Goal: Information Seeking & Learning: Learn about a topic

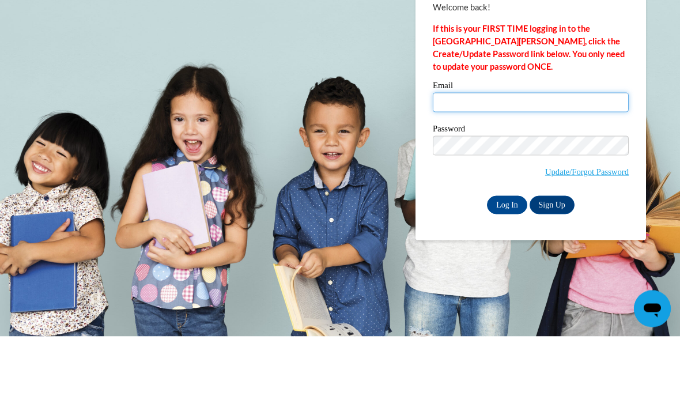
type input "kaliah.elliott@students.cau.edu"
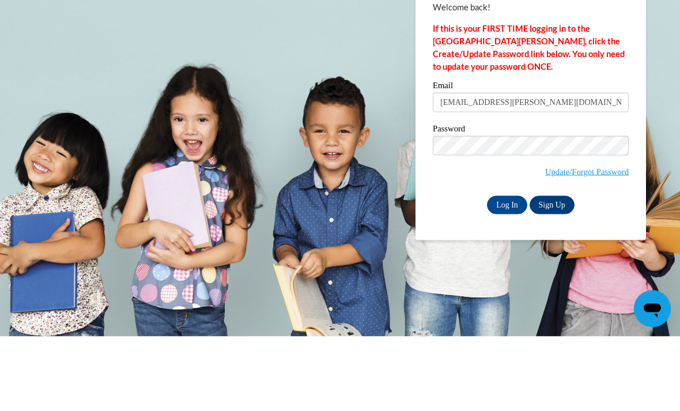
click at [507, 270] on input "Log In" at bounding box center [507, 279] width 40 height 18
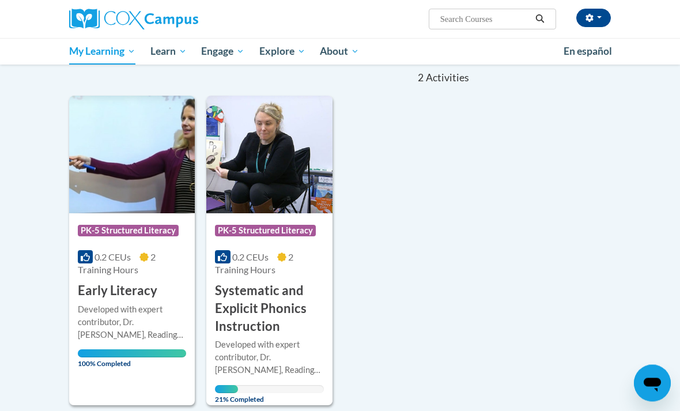
scroll to position [114, 0]
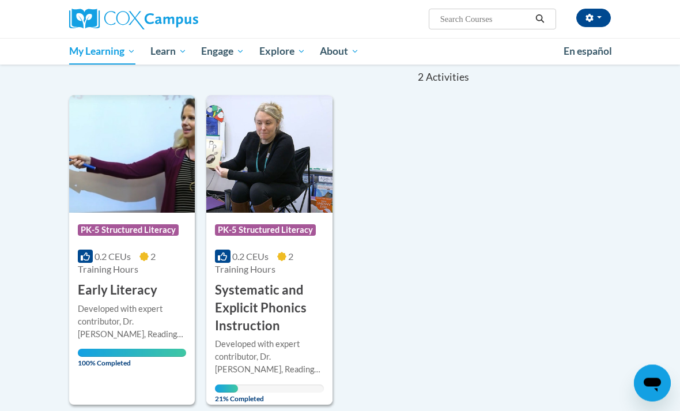
click at [268, 322] on h3 "Systematic and Explicit Phonics Instruction" at bounding box center [269, 308] width 108 height 53
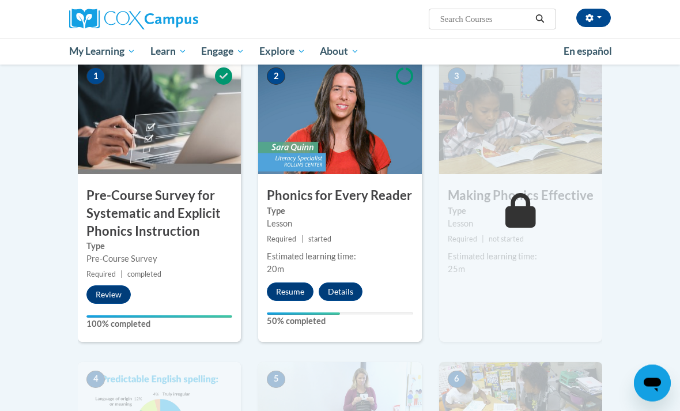
scroll to position [269, 0]
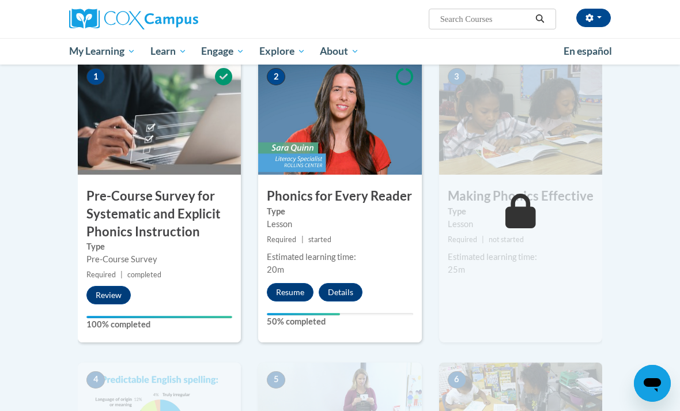
click at [298, 299] on button "Resume" at bounding box center [290, 292] width 47 height 18
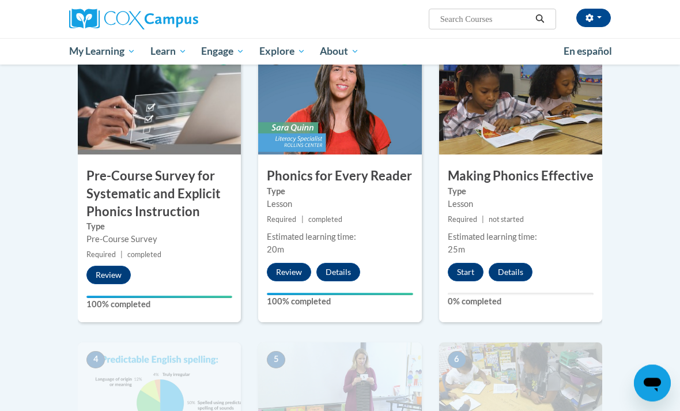
scroll to position [289, 0]
click at [467, 278] on button "Start" at bounding box center [466, 272] width 36 height 18
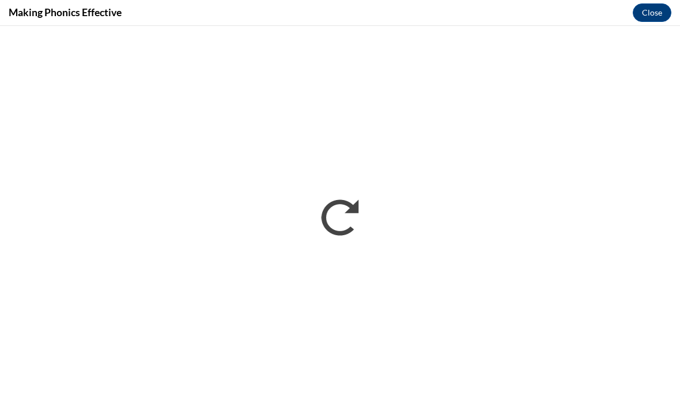
scroll to position [0, 0]
